Goal: Entertainment & Leisure: Consume media (video, audio)

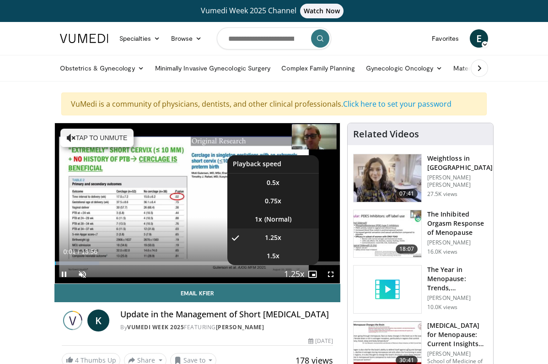
click at [286, 259] on li "1.5x" at bounding box center [272, 255] width 91 height 18
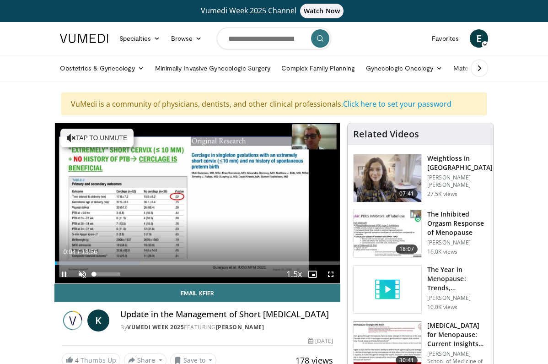
click at [80, 275] on span "Video Player" at bounding box center [82, 274] width 18 height 18
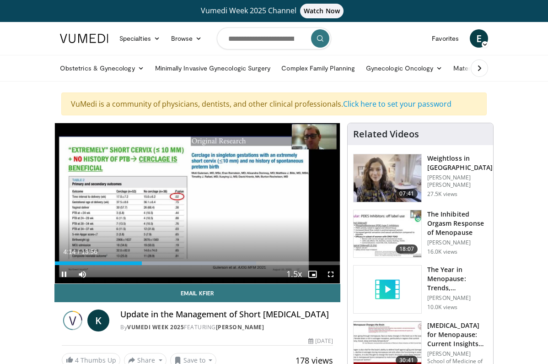
click at [329, 273] on span "Video Player" at bounding box center [330, 274] width 18 height 18
